Goal: Task Accomplishment & Management: Use online tool/utility

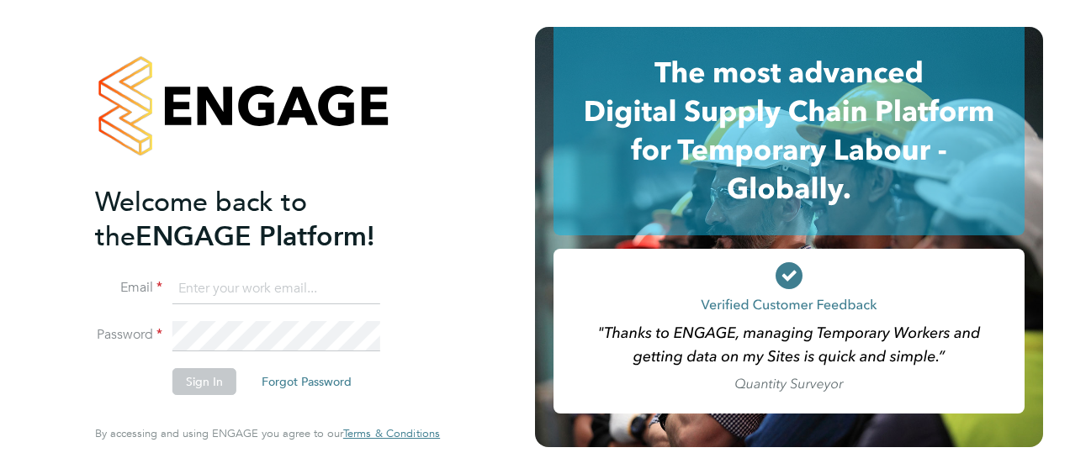
click at [240, 286] on input at bounding box center [276, 289] width 208 height 30
type input "S"
type input "samantha.robinson@hays.com"
click at [204, 383] on button "Sign In" at bounding box center [204, 381] width 64 height 27
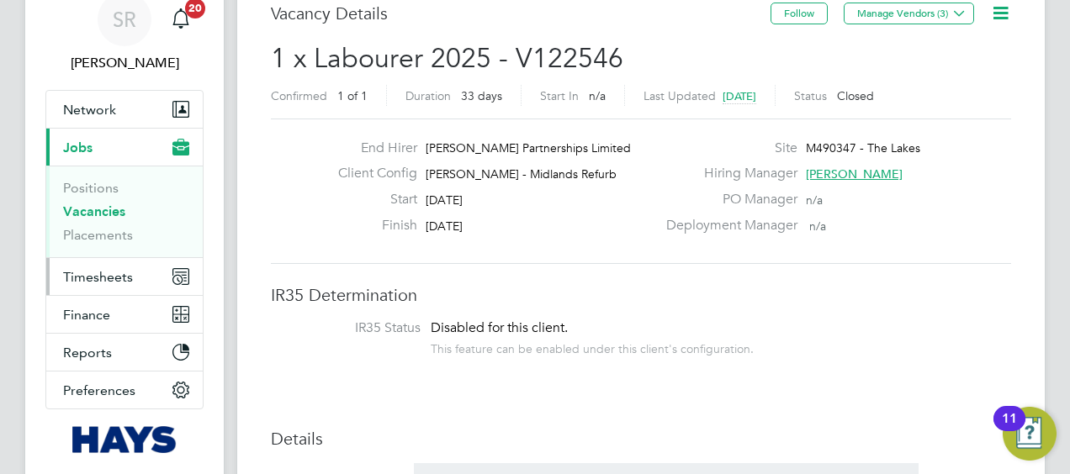
scroll to position [168, 0]
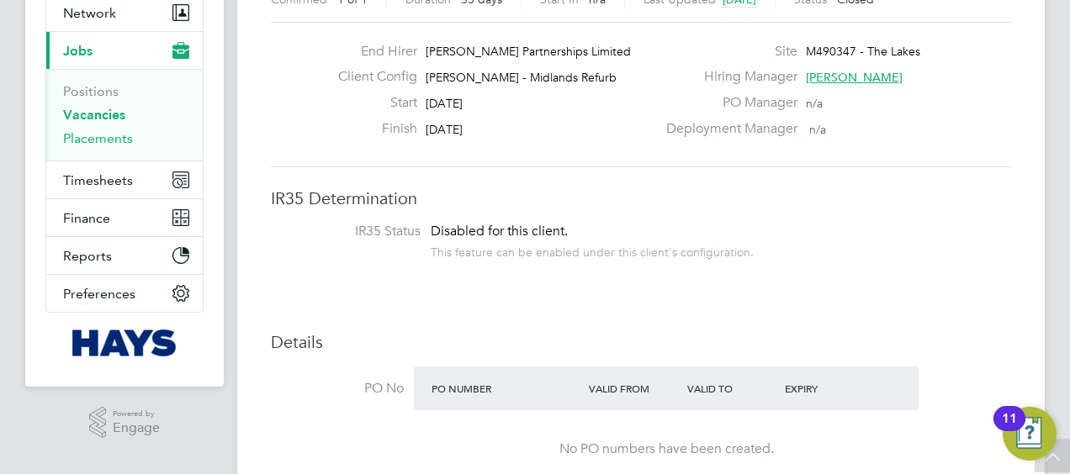
click at [113, 141] on link "Placements" at bounding box center [98, 138] width 70 height 16
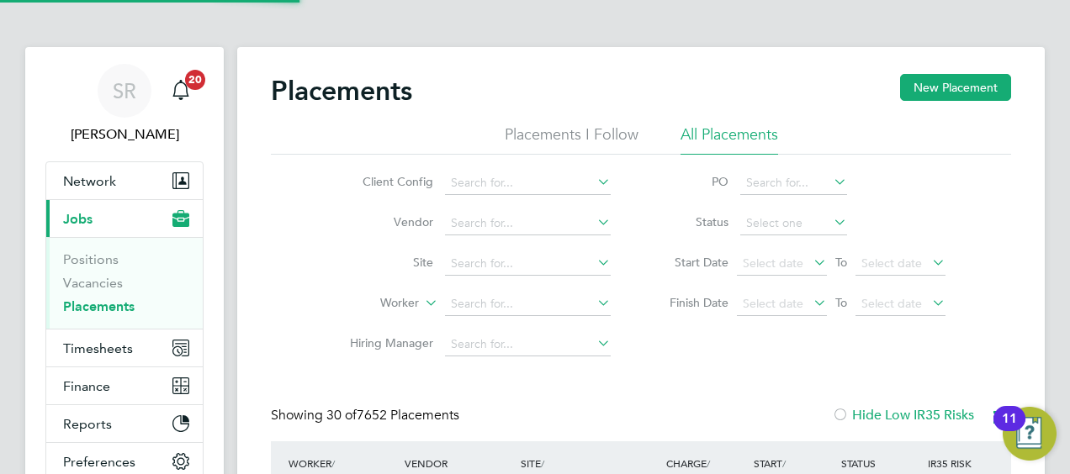
scroll to position [8, 8]
click at [299, 224] on div "Client Config Vendor Site Worker Hiring Manager PO Status Start Date Select dat…" at bounding box center [641, 260] width 740 height 210
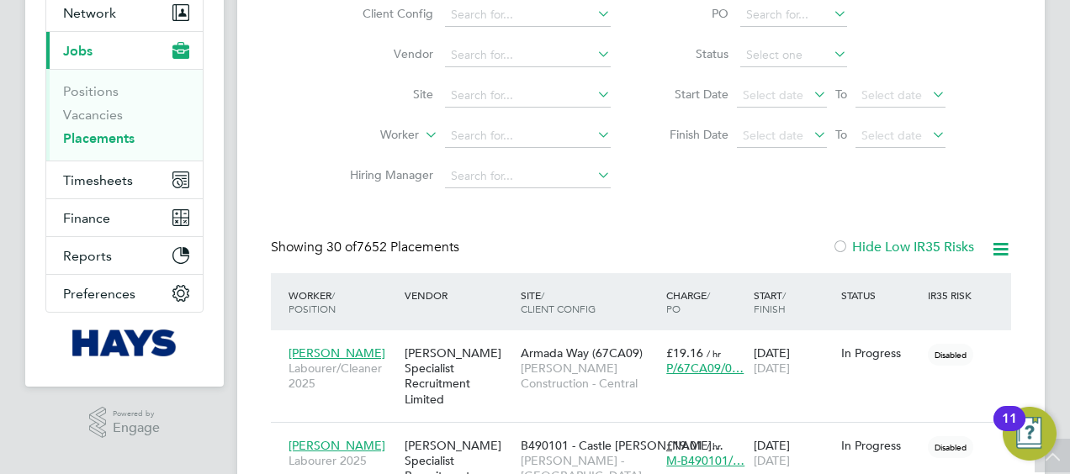
click at [93, 140] on link "Placements" at bounding box center [98, 138] width 71 height 16
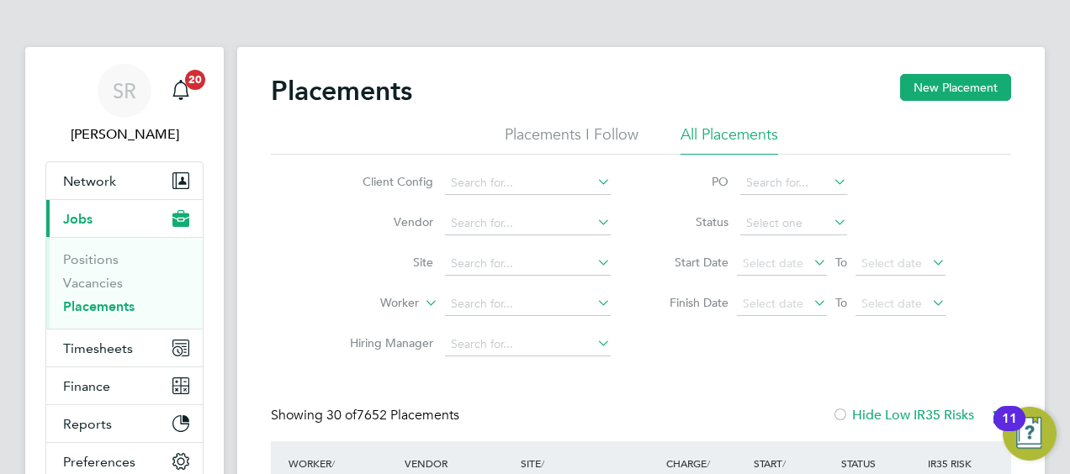
click at [76, 305] on link "Placements" at bounding box center [98, 307] width 71 height 16
